Goal: Information Seeking & Learning: Learn about a topic

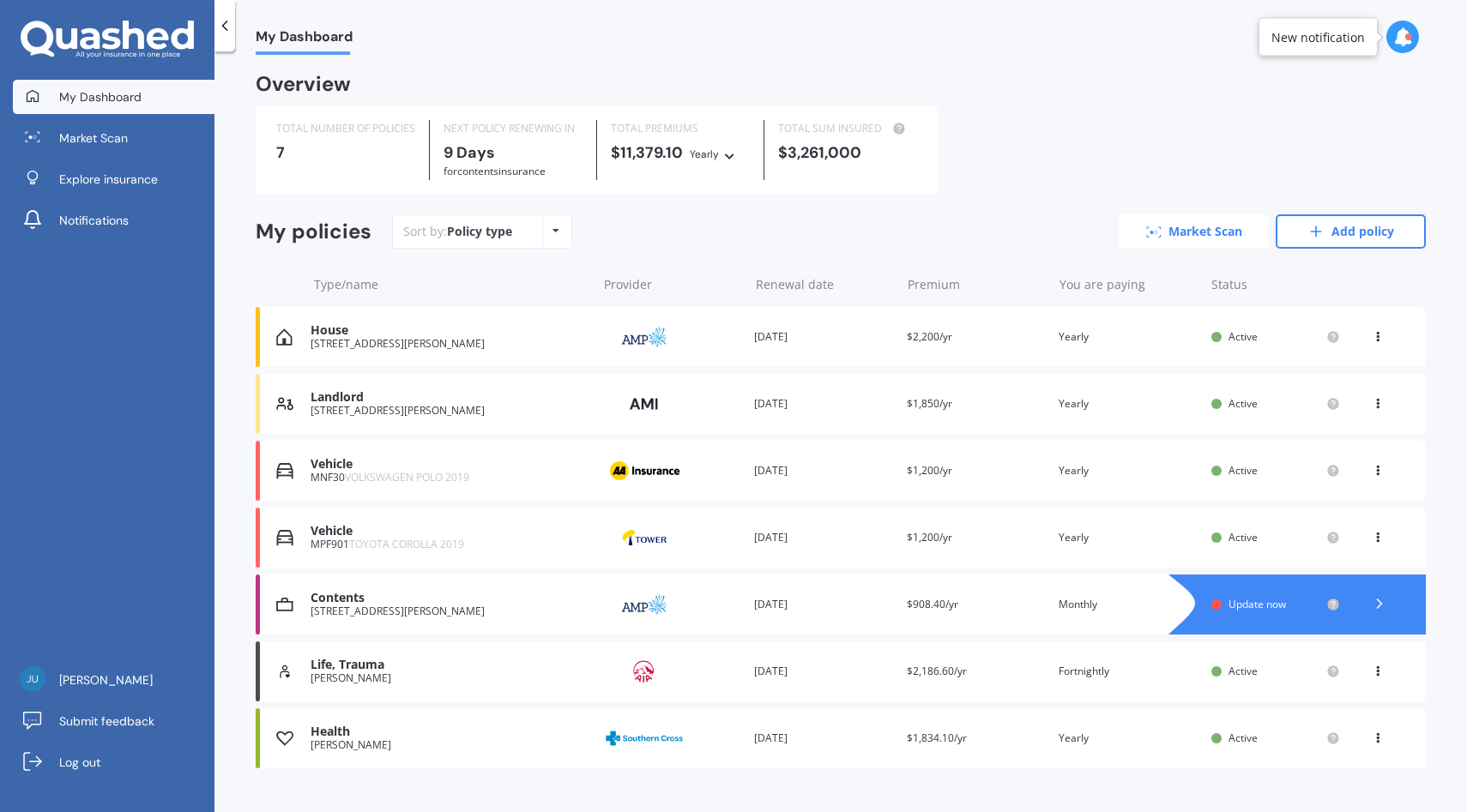
click at [1205, 230] on link "Market Scan" at bounding box center [1193, 232] width 150 height 35
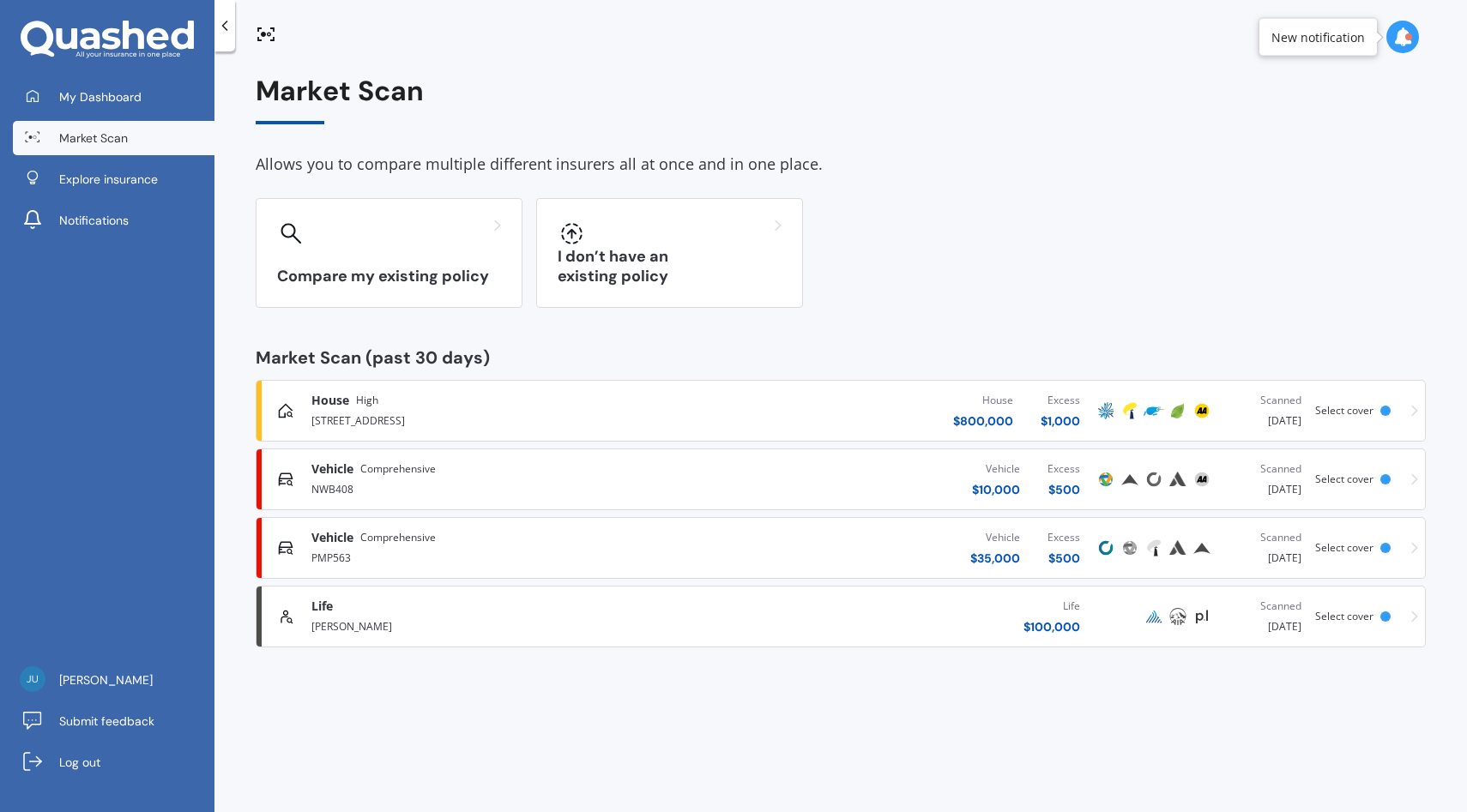
click at [803, 535] on div "Vehicle $ 35,000 Excess $ 500" at bounding box center [889, 547] width 408 height 51
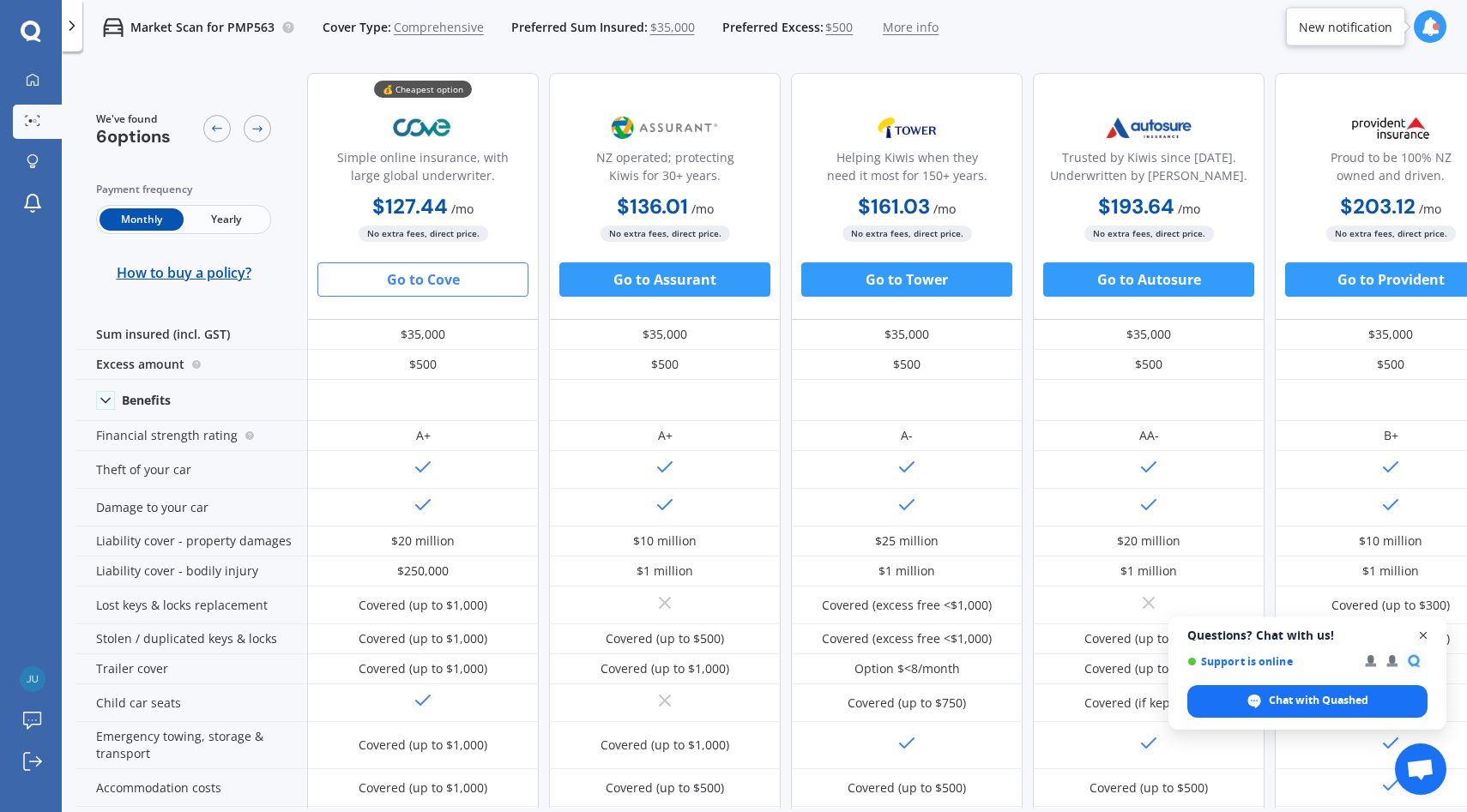
click at [1423, 632] on span "Close chat" at bounding box center [1422, 635] width 21 height 21
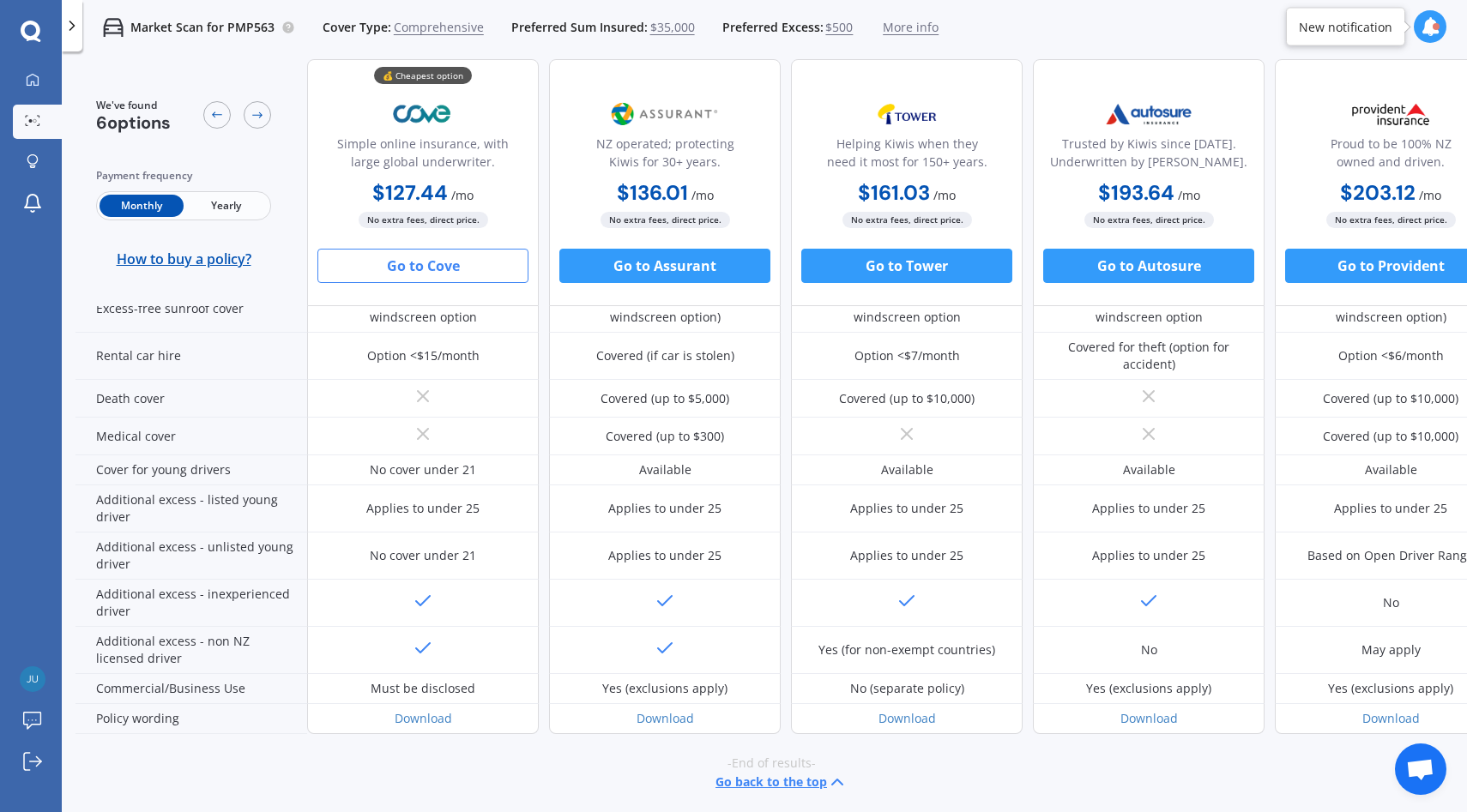
scroll to position [743, 0]
